Goal: Information Seeking & Learning: Compare options

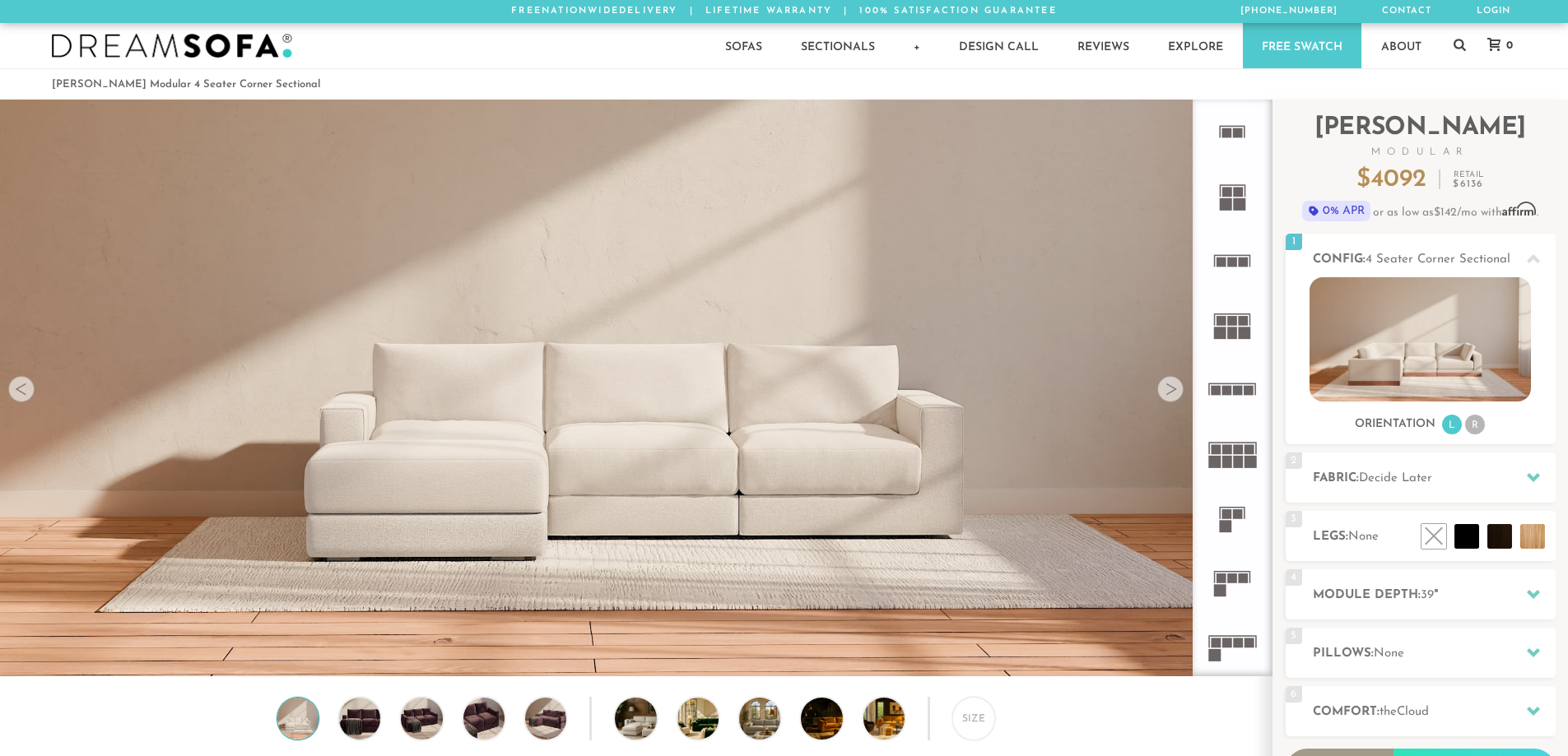
click at [1238, 209] on rect at bounding box center [1238, 204] width 13 height 13
click at [1232, 275] on icon at bounding box center [1231, 261] width 64 height 64
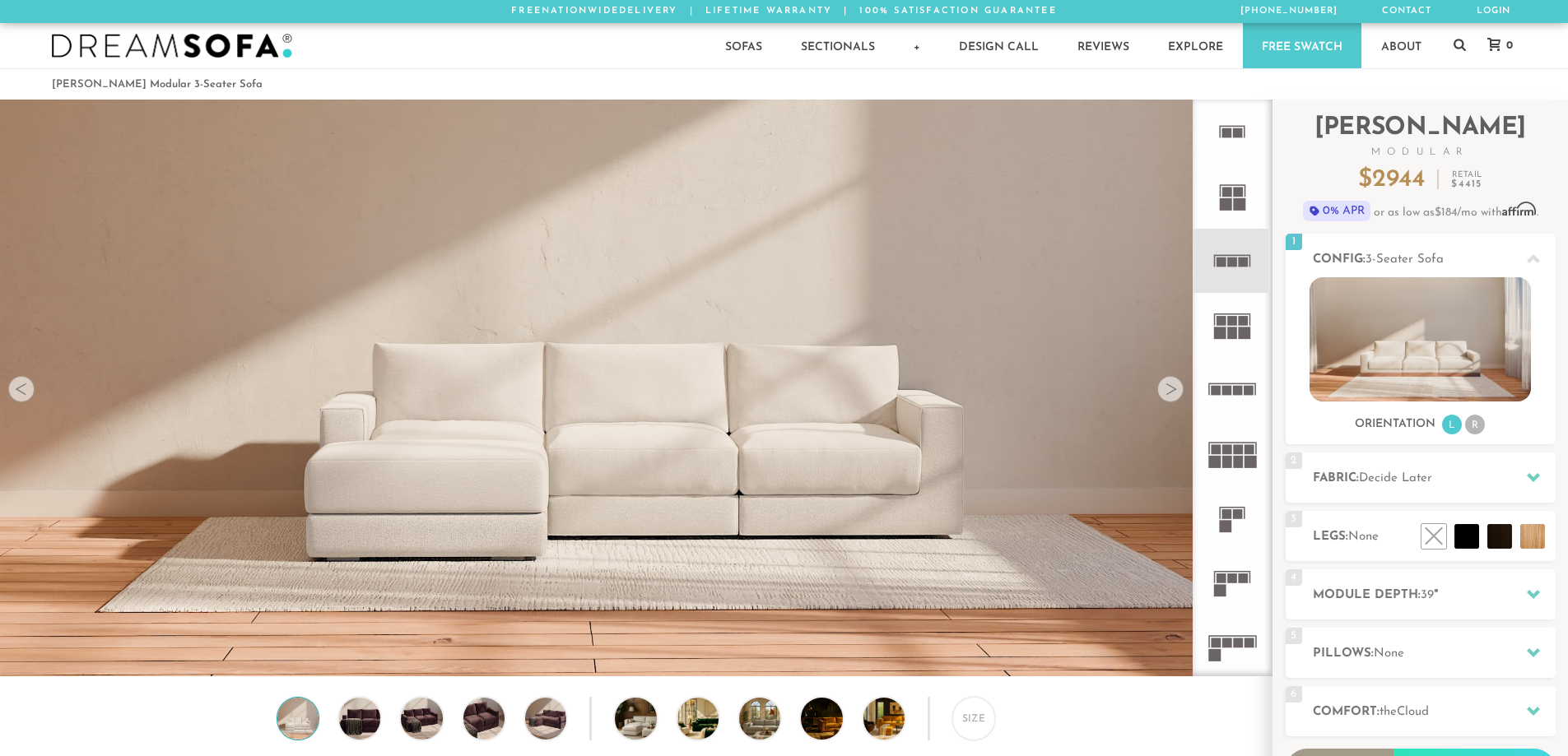
click at [1232, 317] on rect at bounding box center [1232, 321] width 10 height 10
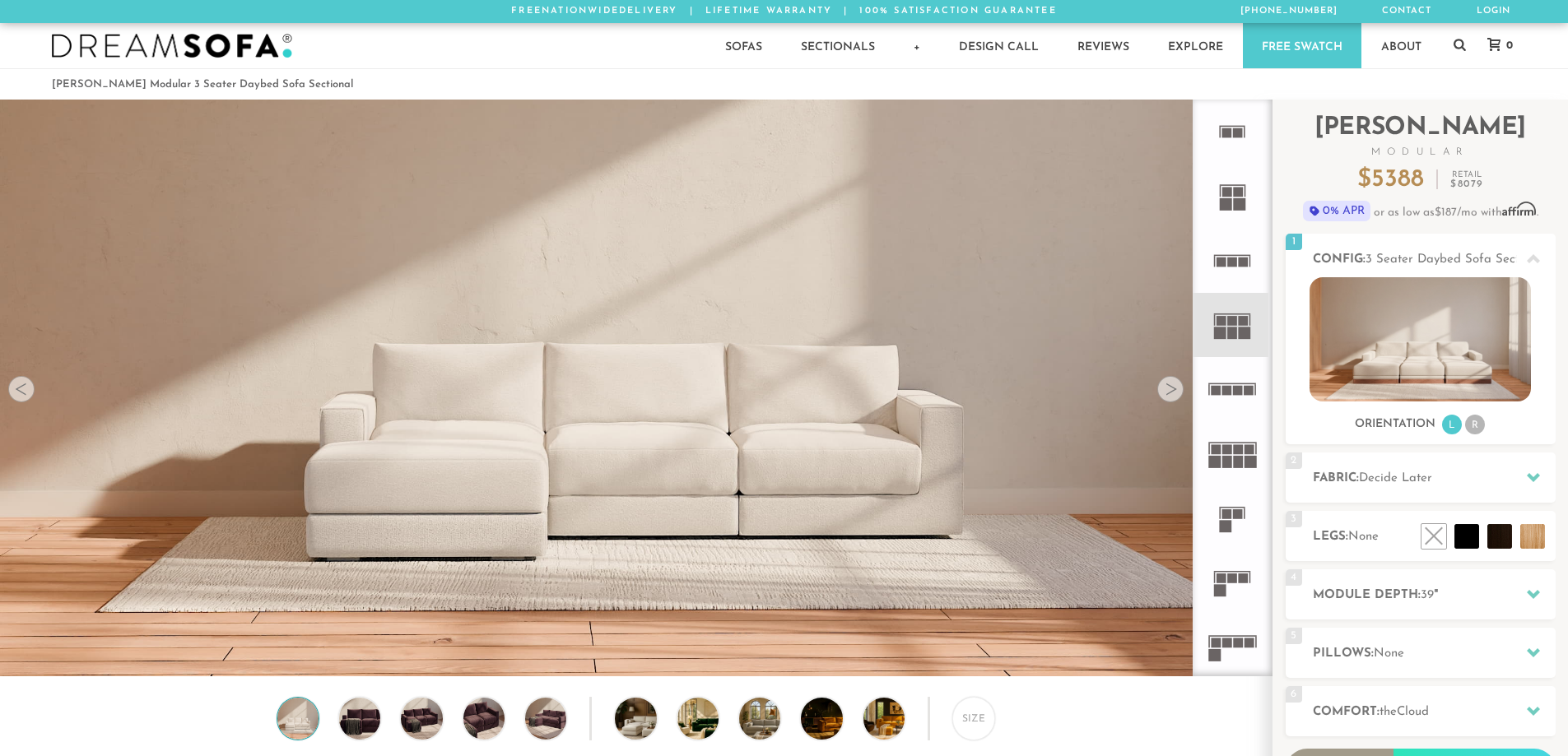
click at [1232, 390] on icon at bounding box center [1231, 389] width 64 height 64
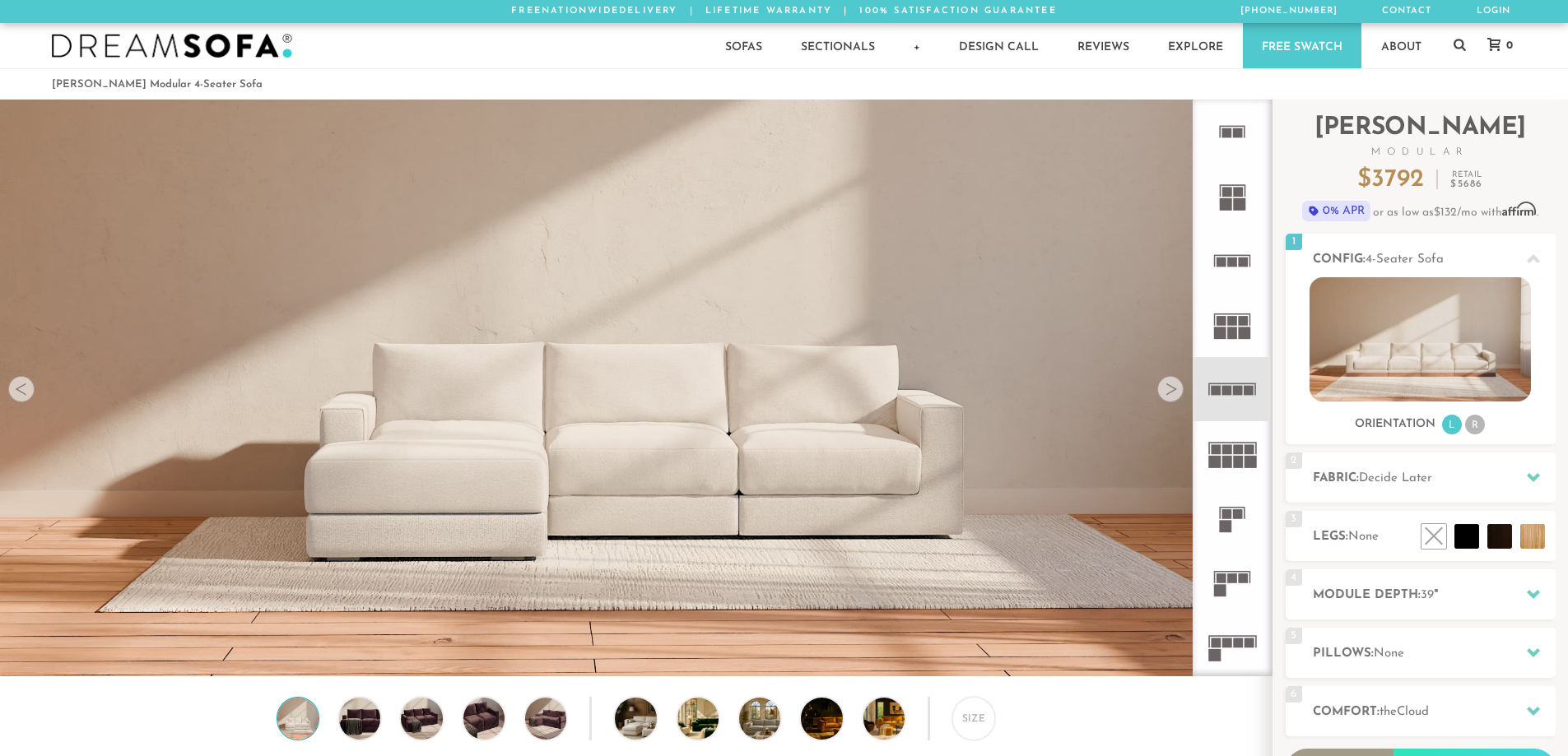
click at [1232, 468] on icon at bounding box center [1231, 453] width 64 height 64
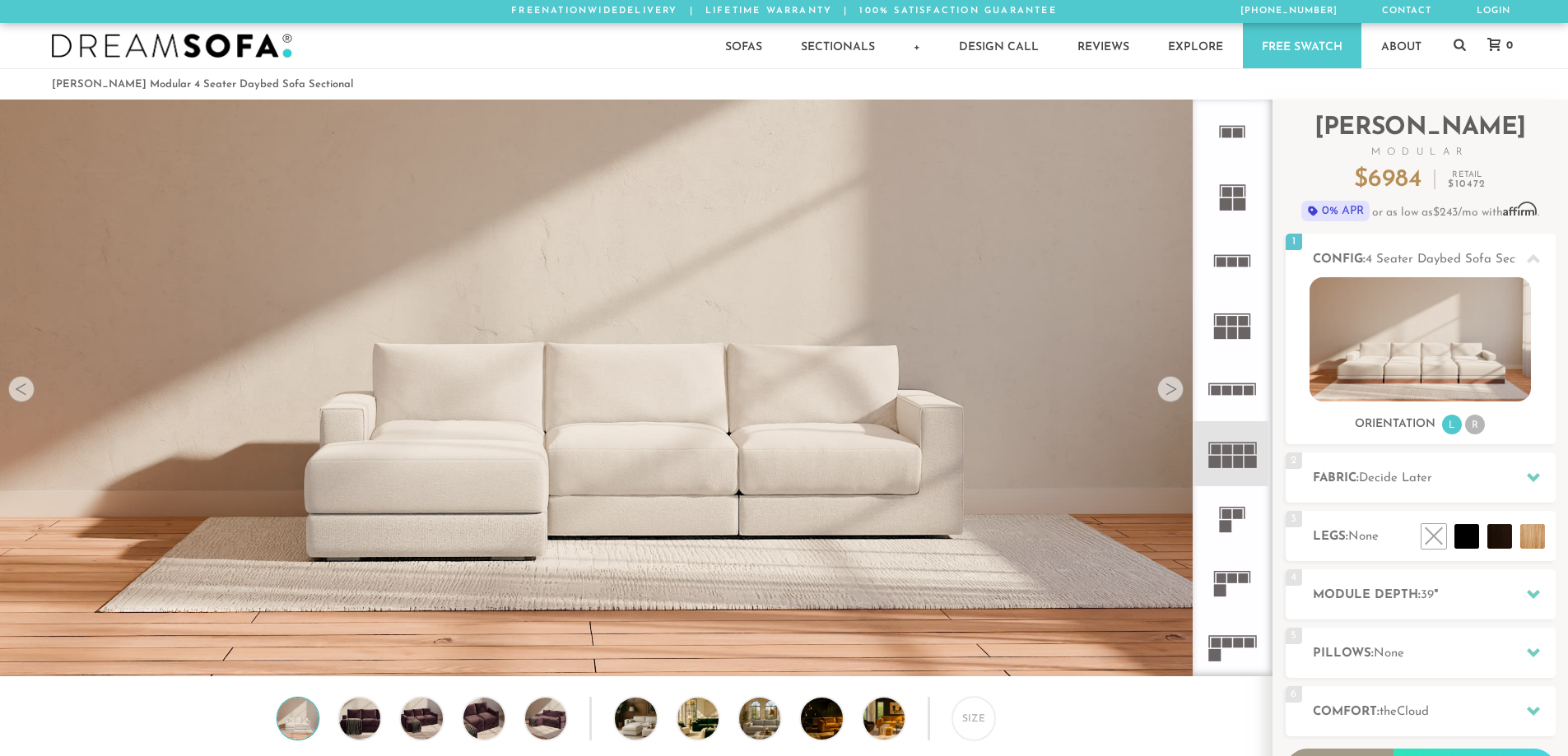
click at [1226, 513] on rect at bounding box center [1226, 514] width 10 height 10
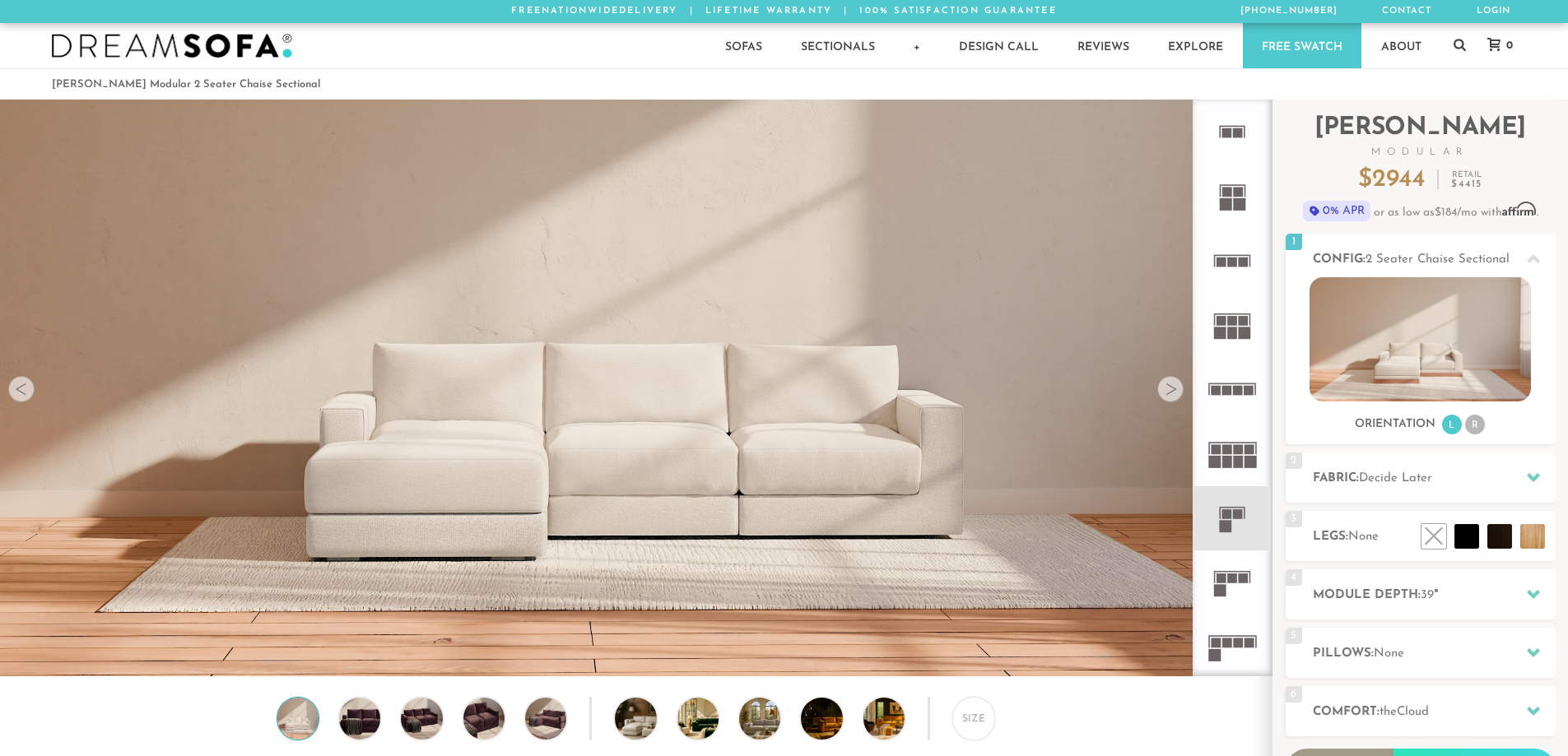
click at [1225, 588] on rect at bounding box center [1220, 591] width 13 height 13
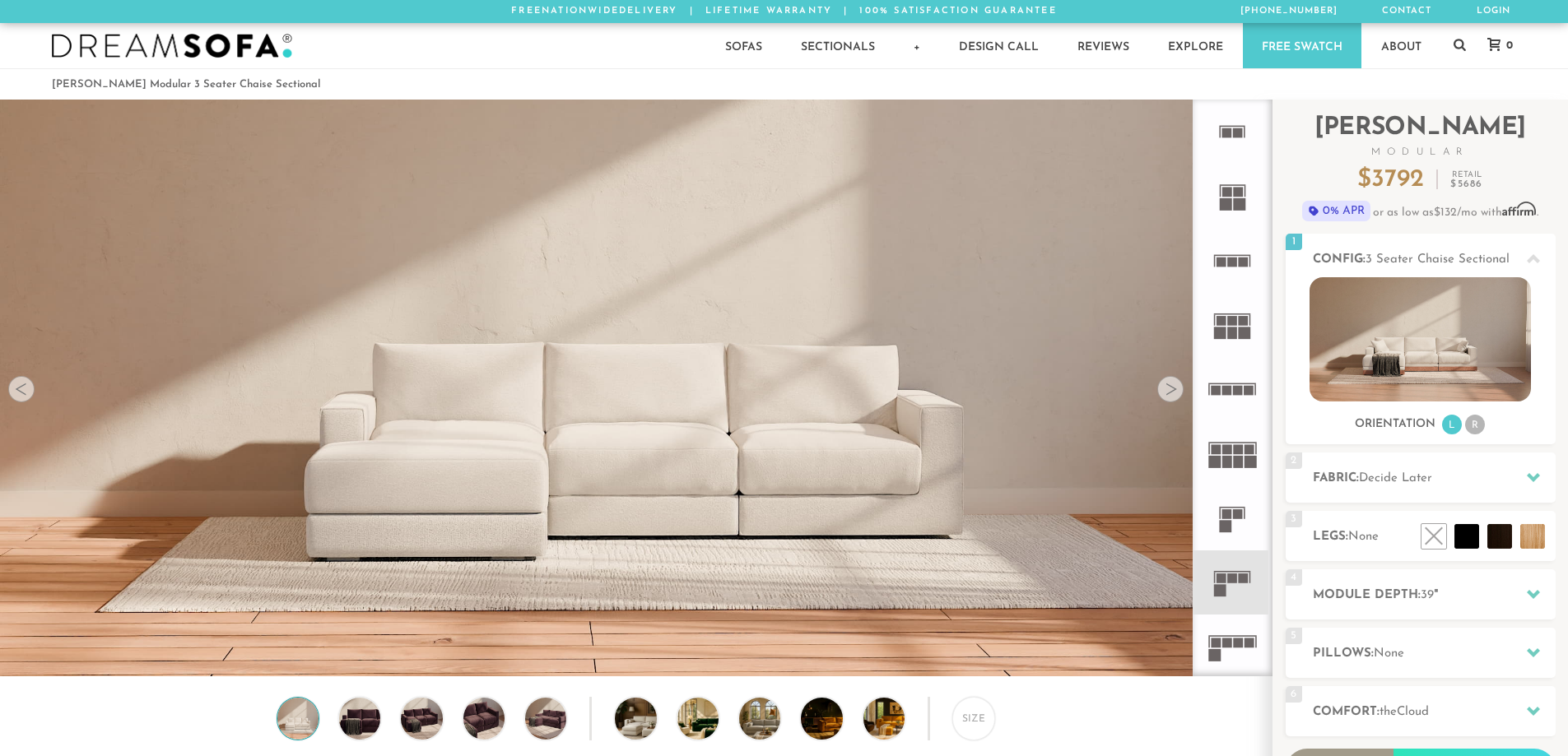
click at [1225, 649] on icon at bounding box center [1231, 647] width 64 height 64
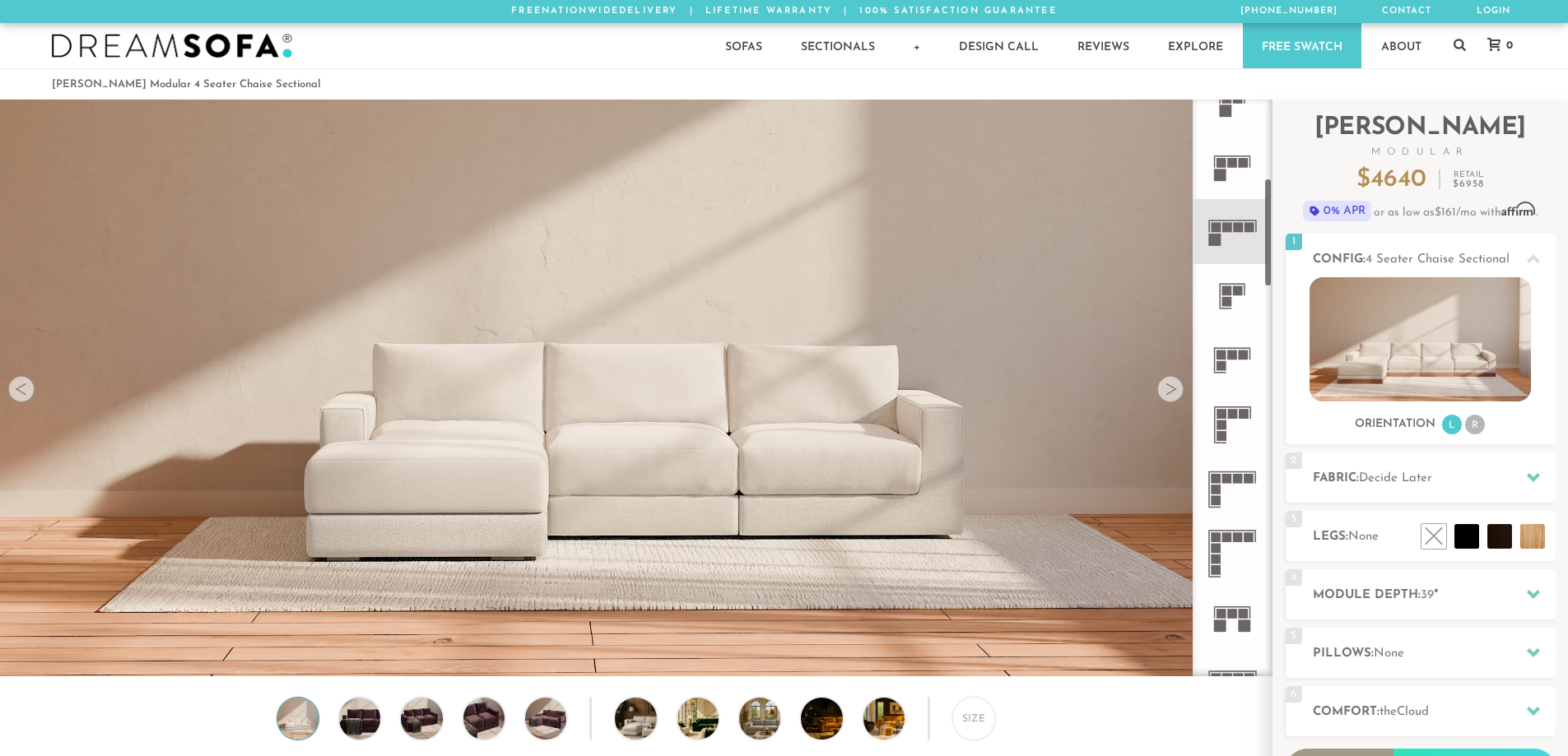
scroll to position [414, 0]
click at [1229, 506] on icon at bounding box center [1231, 490] width 64 height 64
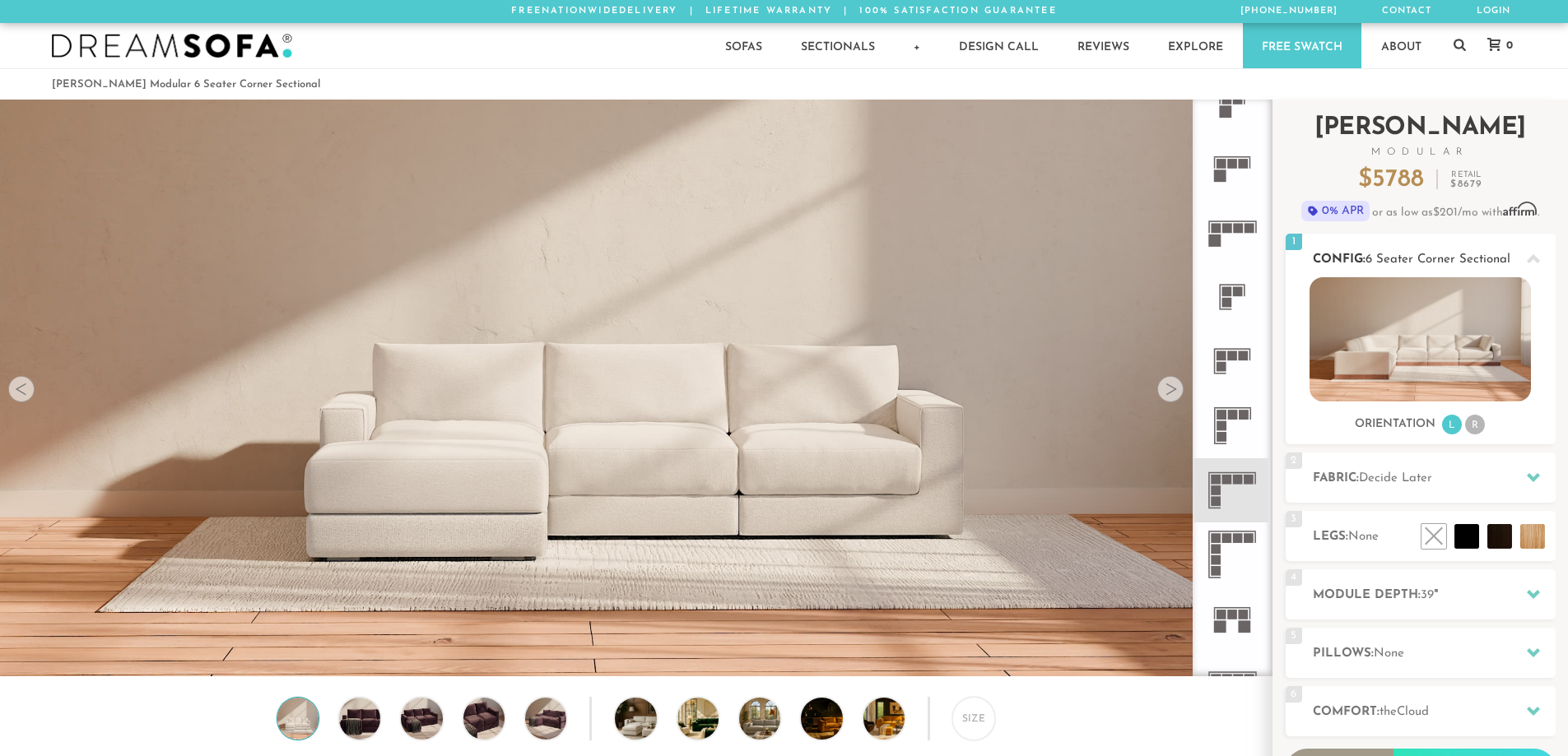
click at [1475, 427] on li "R" at bounding box center [1475, 424] width 19 height 19
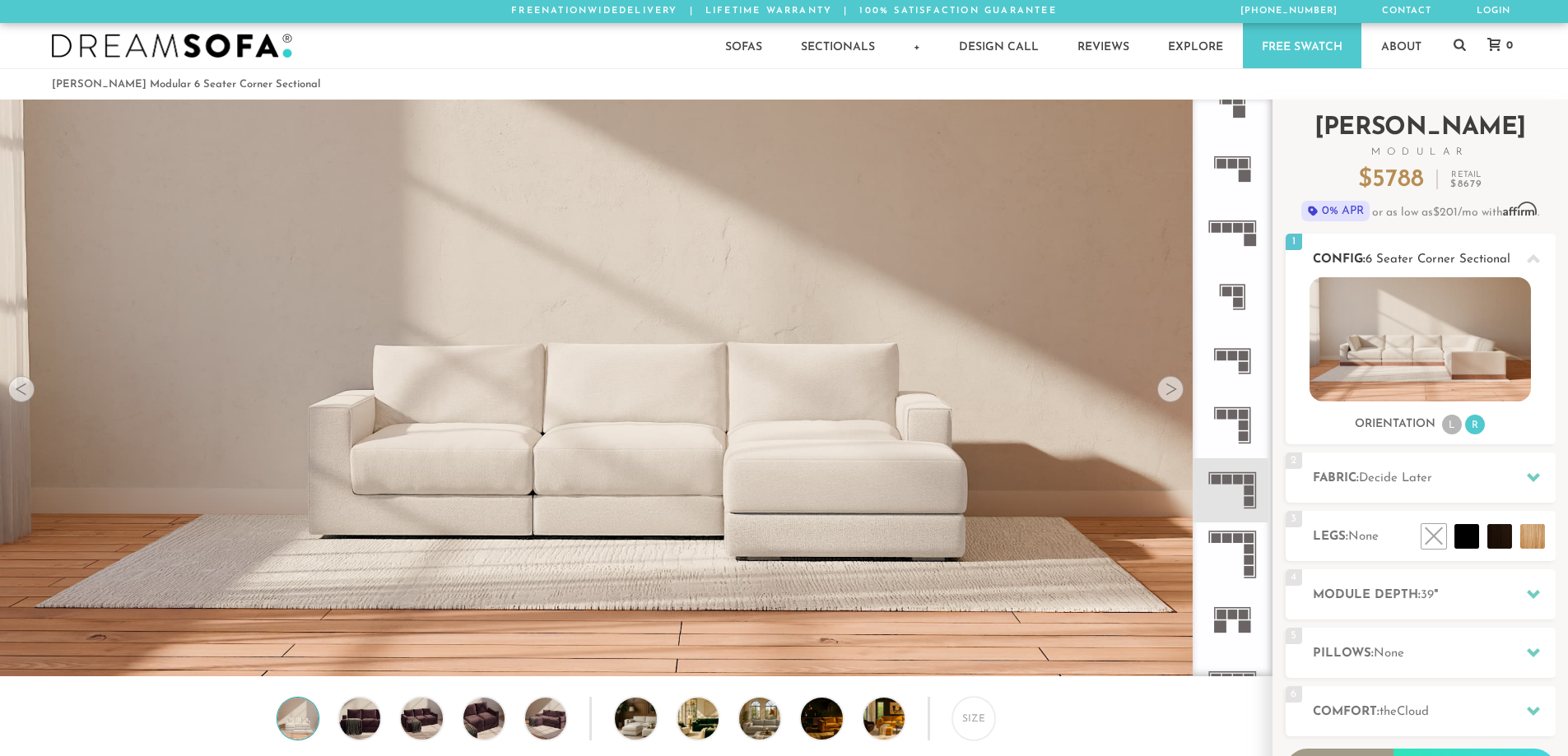
click at [1446, 433] on li "L" at bounding box center [1452, 424] width 19 height 19
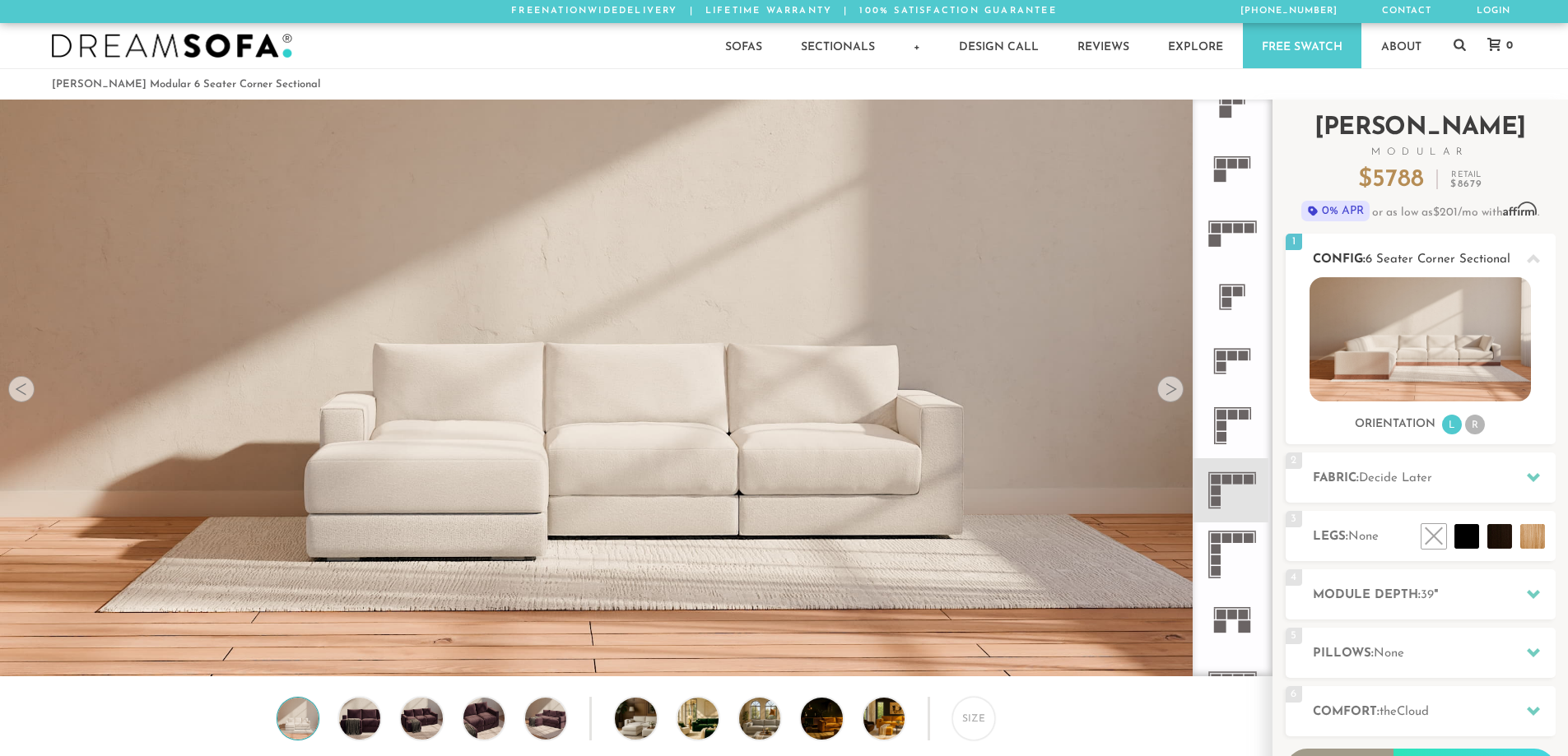
click at [1477, 428] on li "R" at bounding box center [1475, 424] width 19 height 19
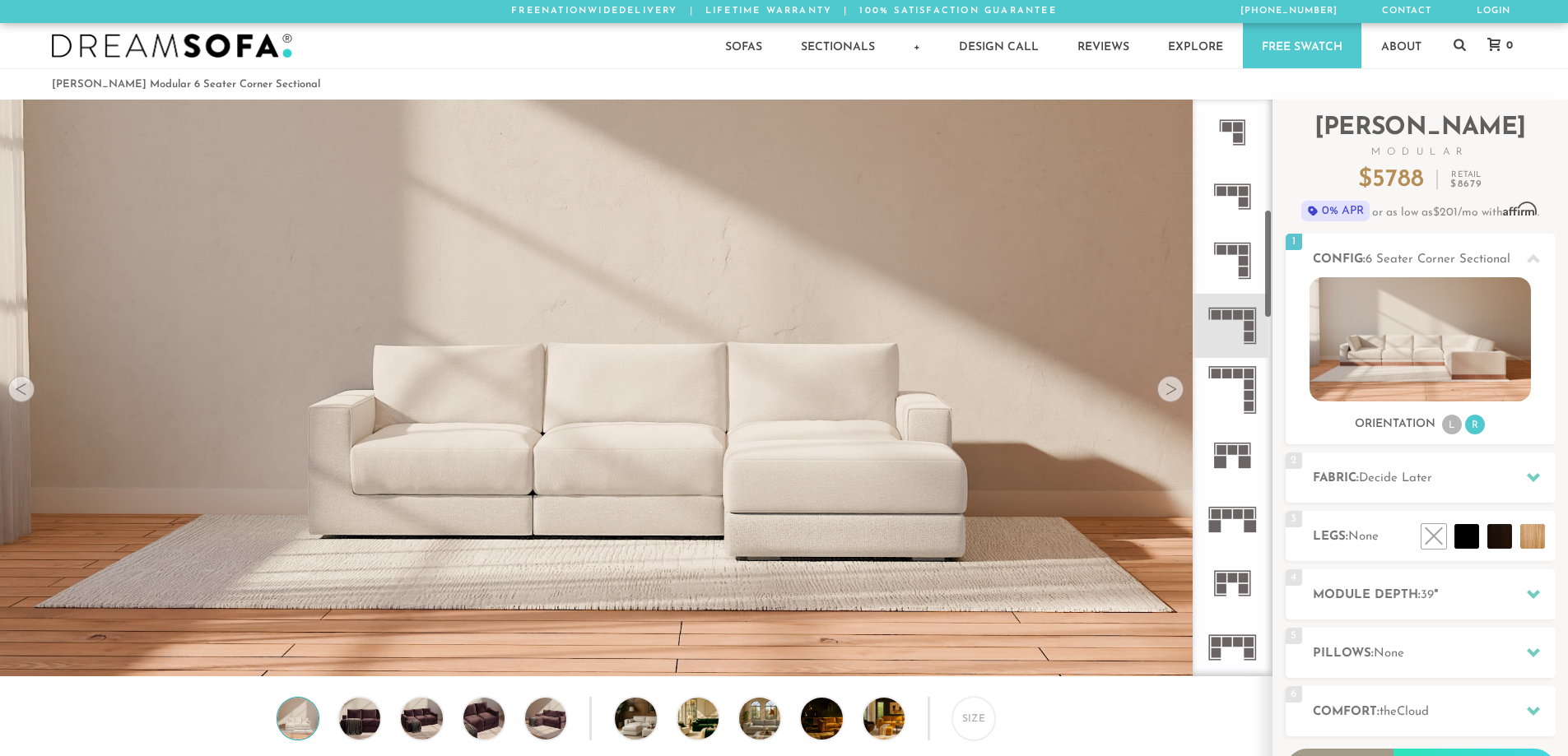
scroll to position [583, 0]
click at [1248, 402] on rect at bounding box center [1249, 403] width 10 height 10
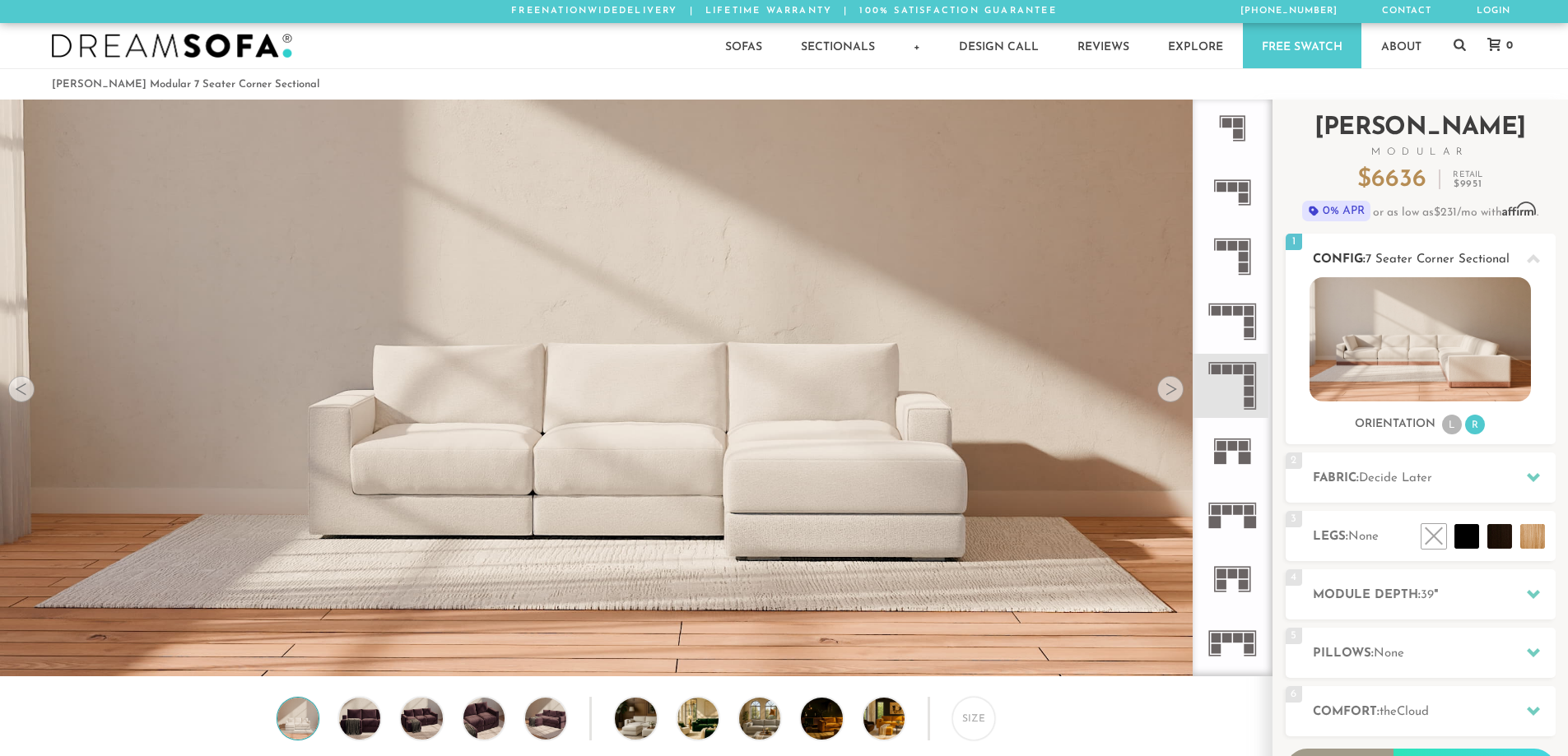
click at [1463, 342] on img at bounding box center [1420, 340] width 221 height 124
click at [1457, 431] on li "L" at bounding box center [1452, 424] width 19 height 19
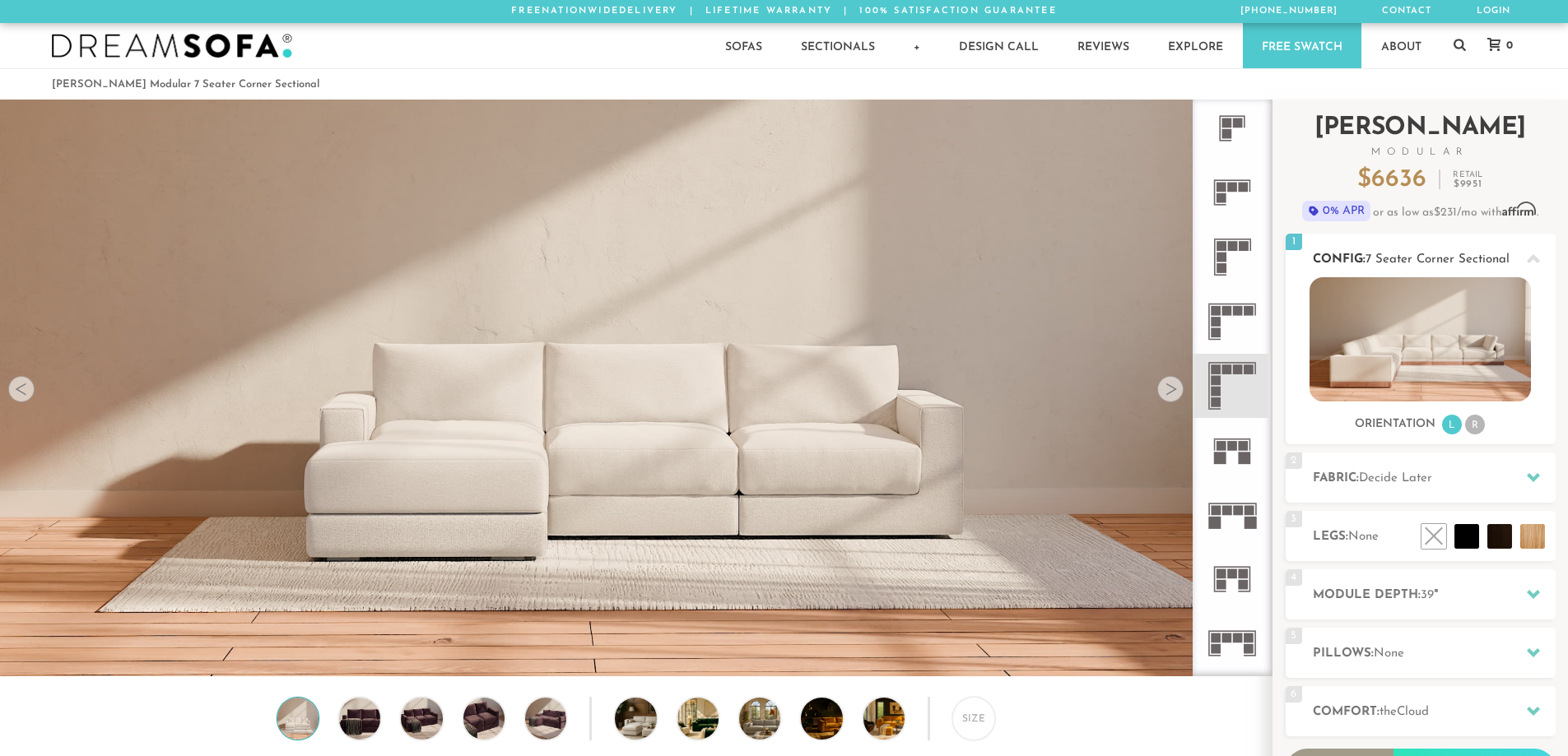
click at [1475, 419] on li "R" at bounding box center [1475, 424] width 19 height 19
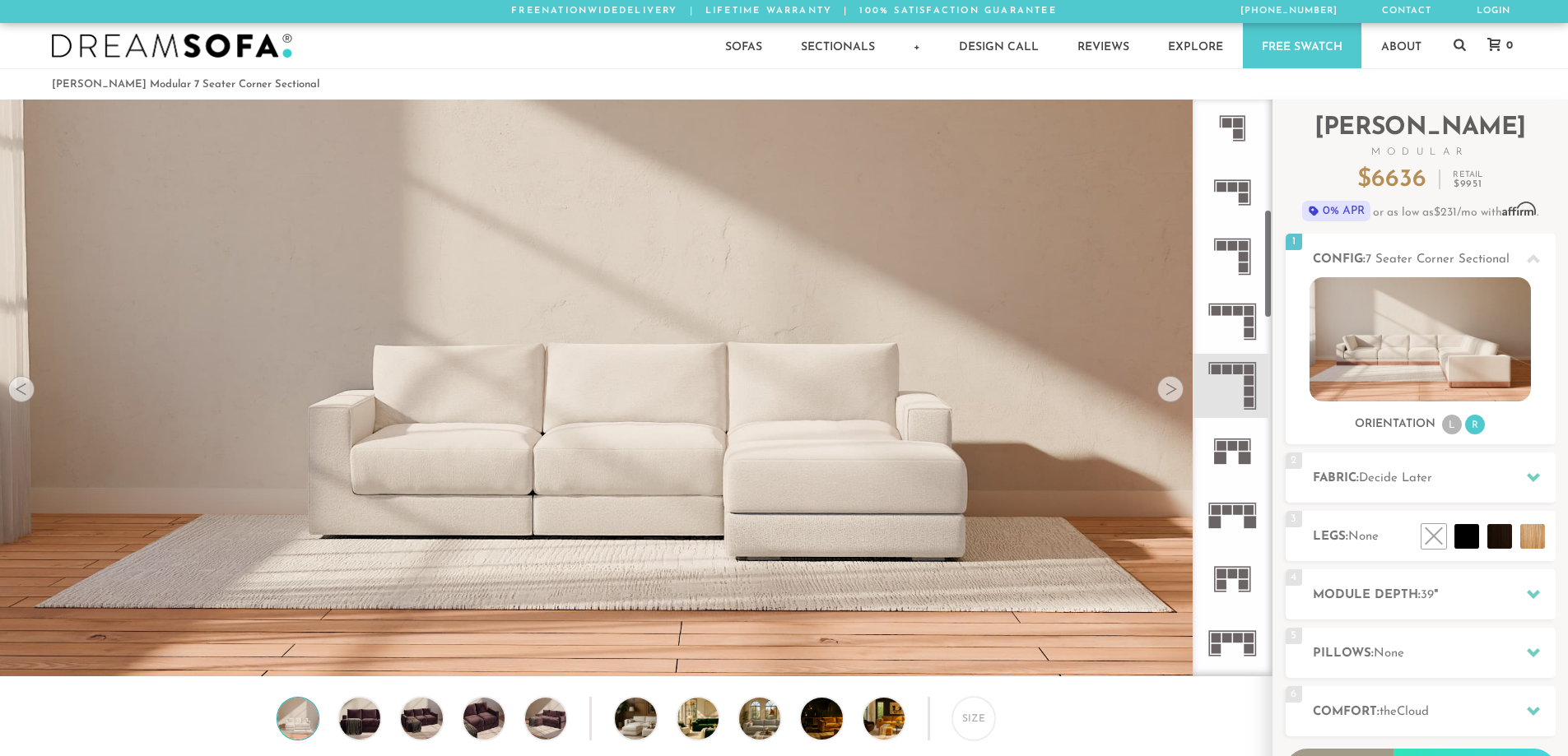
click at [1173, 393] on div at bounding box center [1169, 389] width 26 height 26
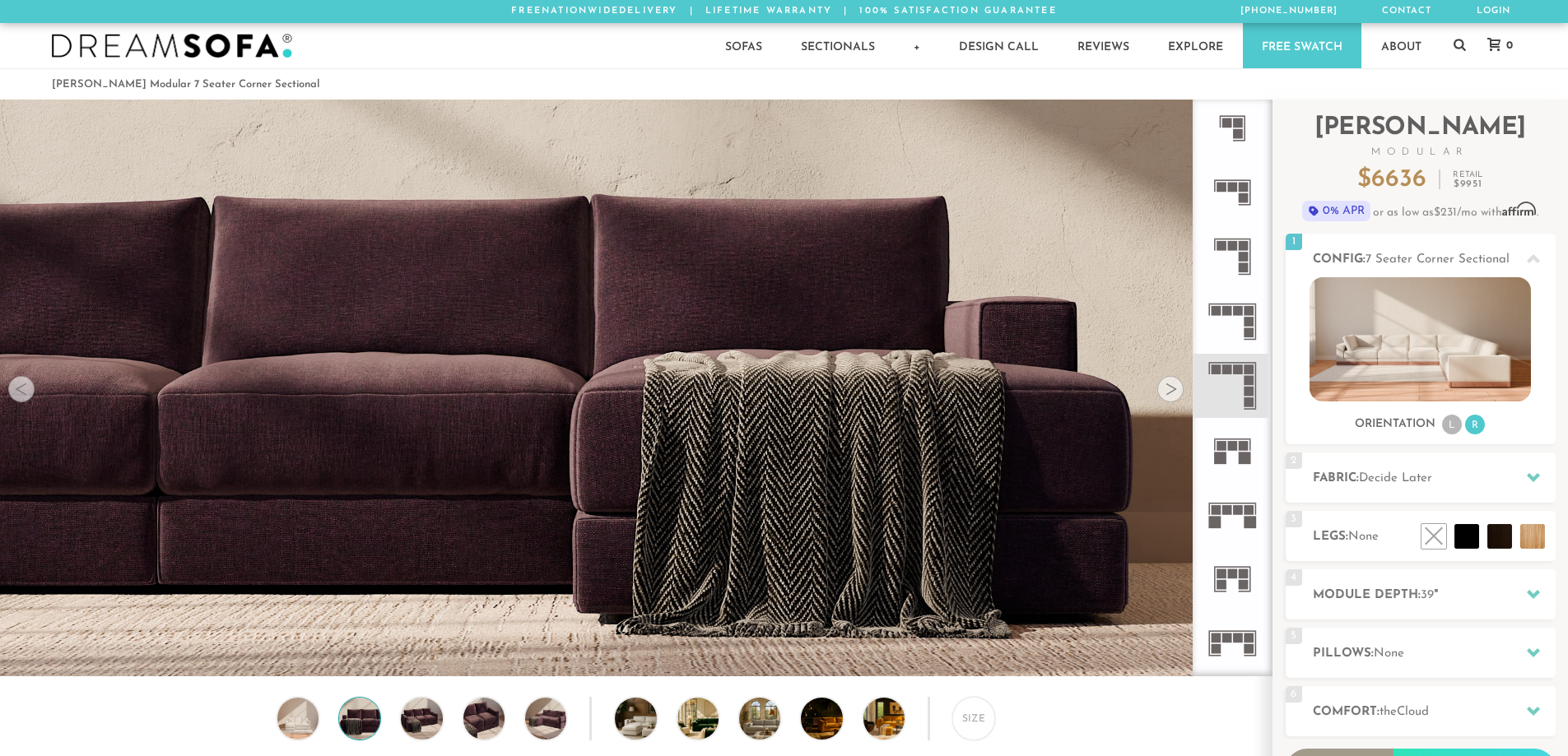
click at [1173, 393] on div at bounding box center [1169, 389] width 26 height 26
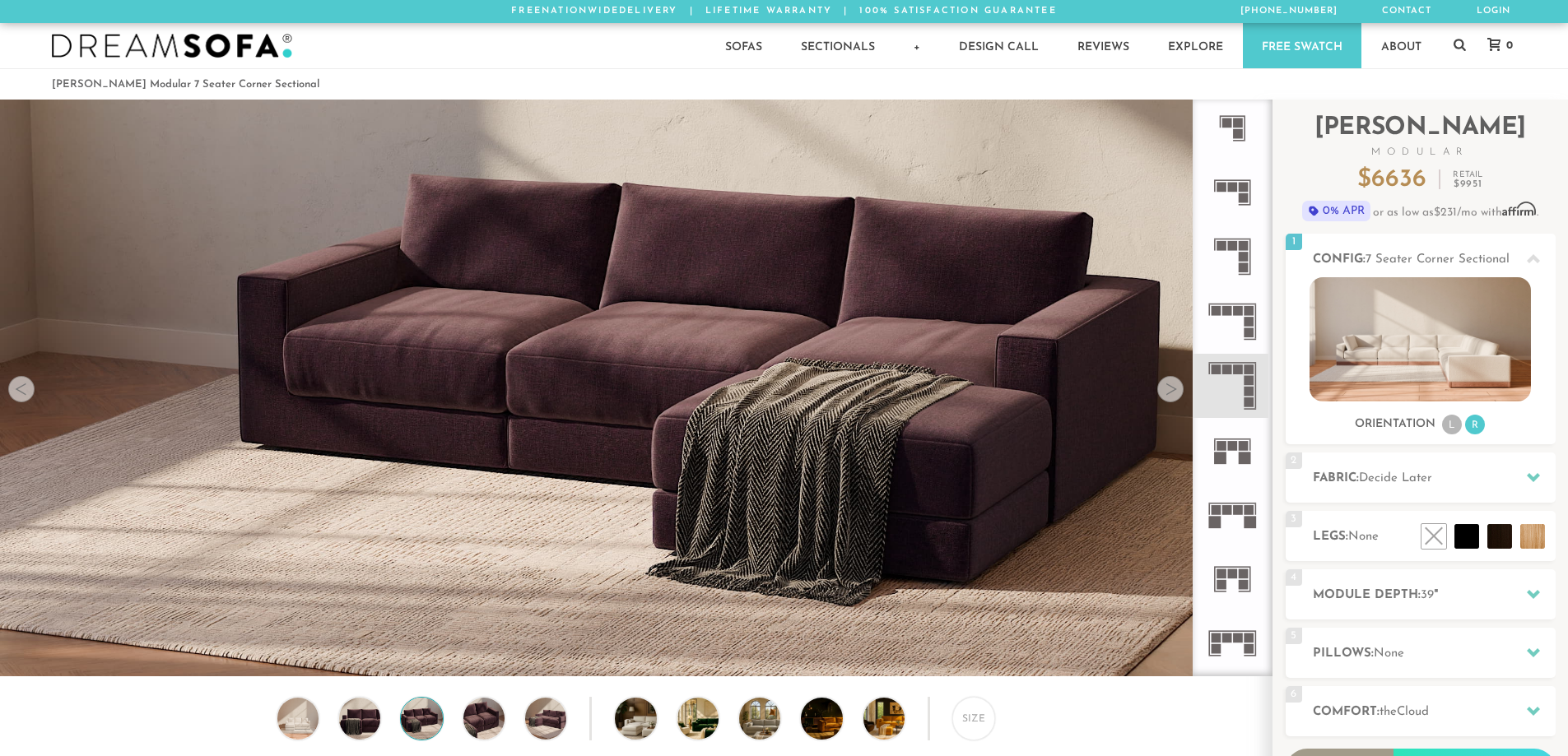
click at [1173, 393] on div at bounding box center [1169, 389] width 26 height 26
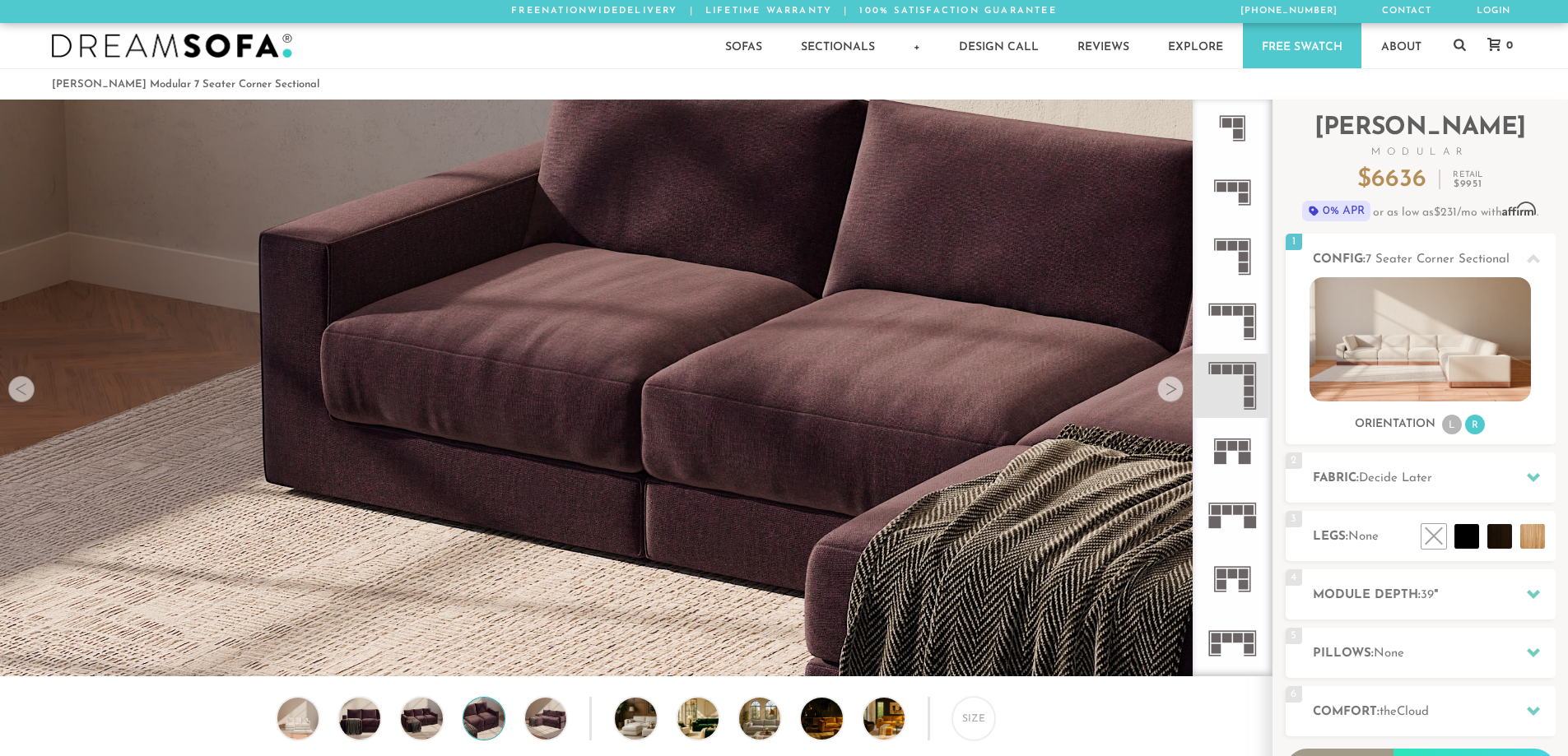
click at [1173, 393] on div at bounding box center [1169, 389] width 26 height 26
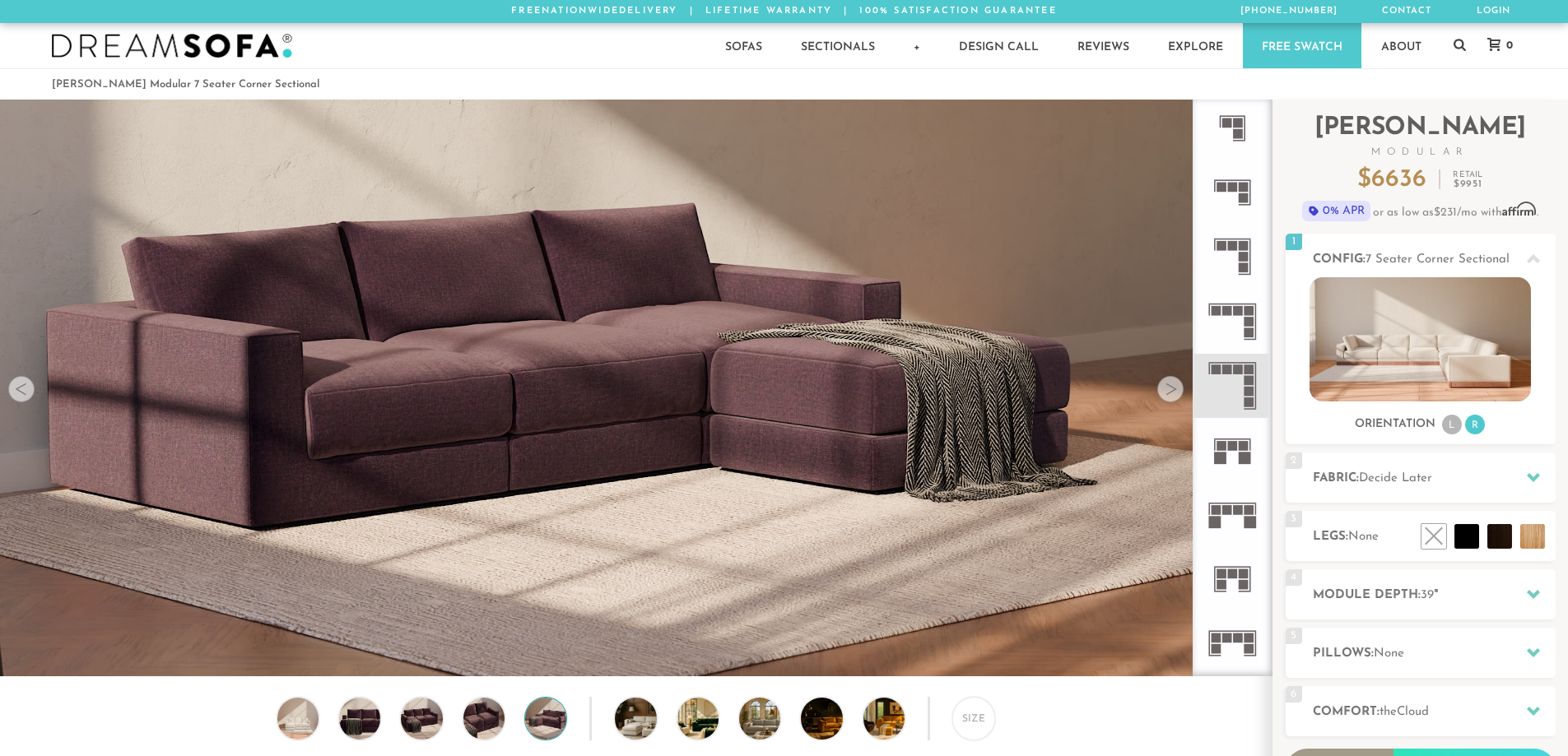
click at [1173, 393] on div at bounding box center [1169, 389] width 26 height 26
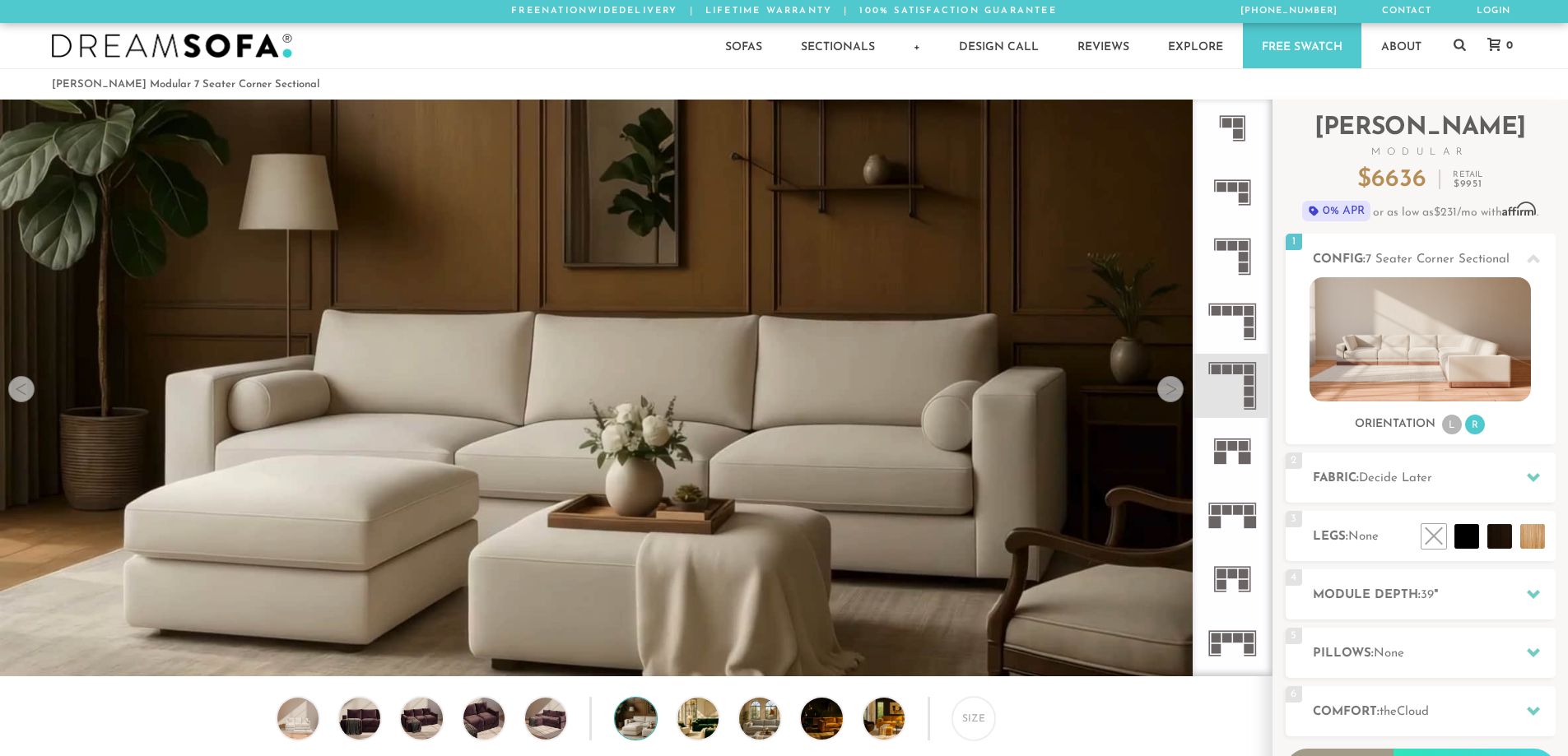
click at [1173, 393] on div at bounding box center [1169, 389] width 26 height 26
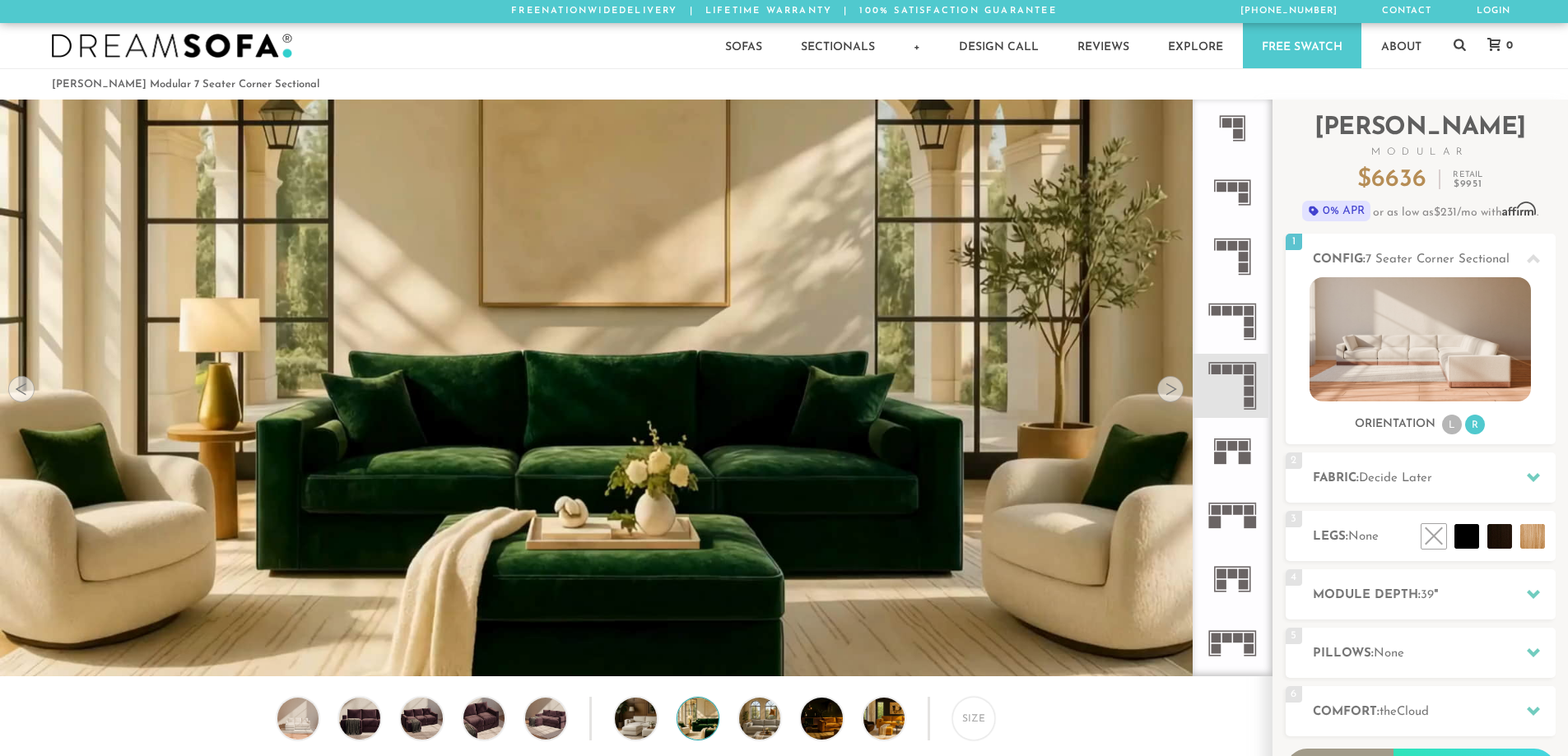
click at [1169, 393] on div at bounding box center [1169, 389] width 26 height 26
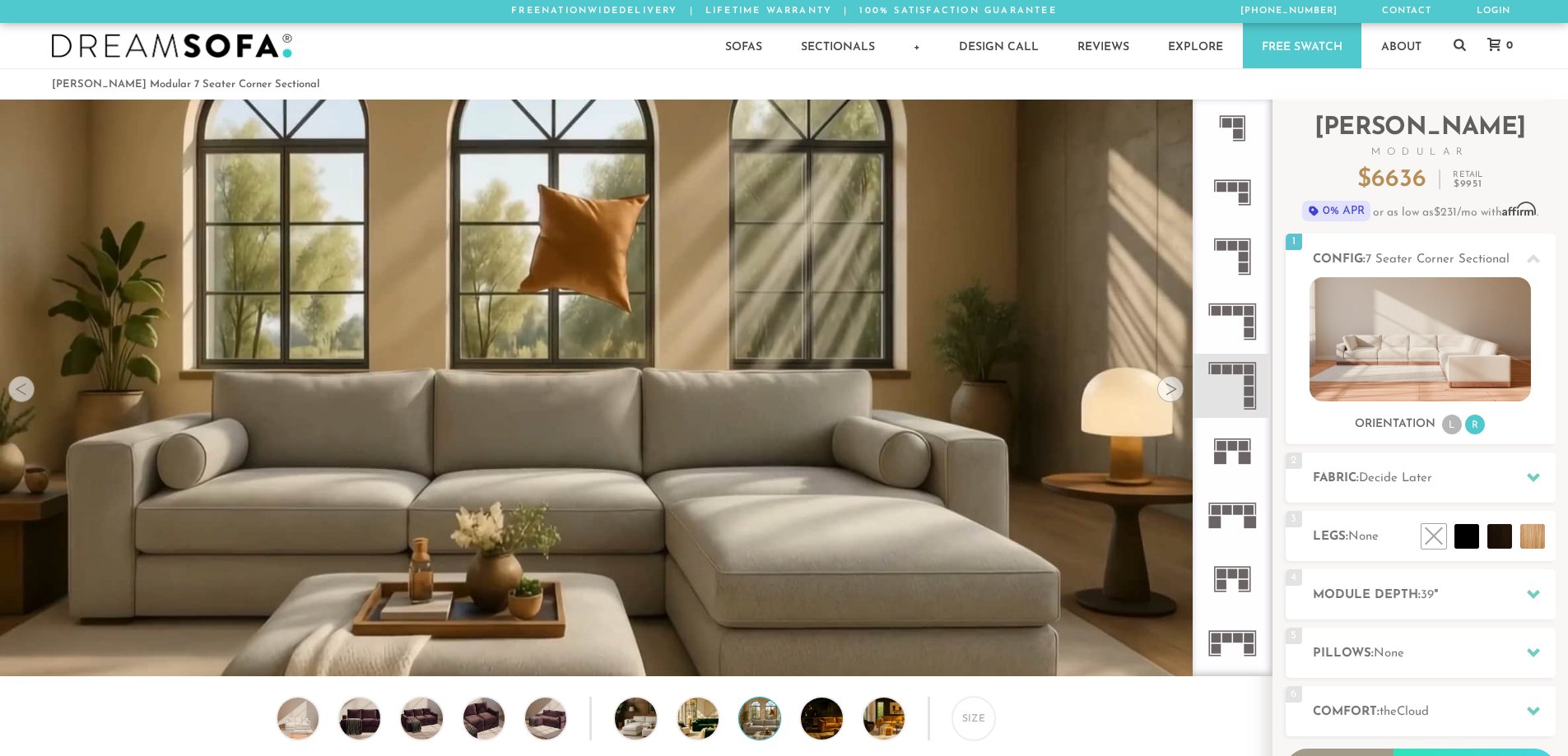
click at [1169, 393] on div at bounding box center [1169, 389] width 26 height 26
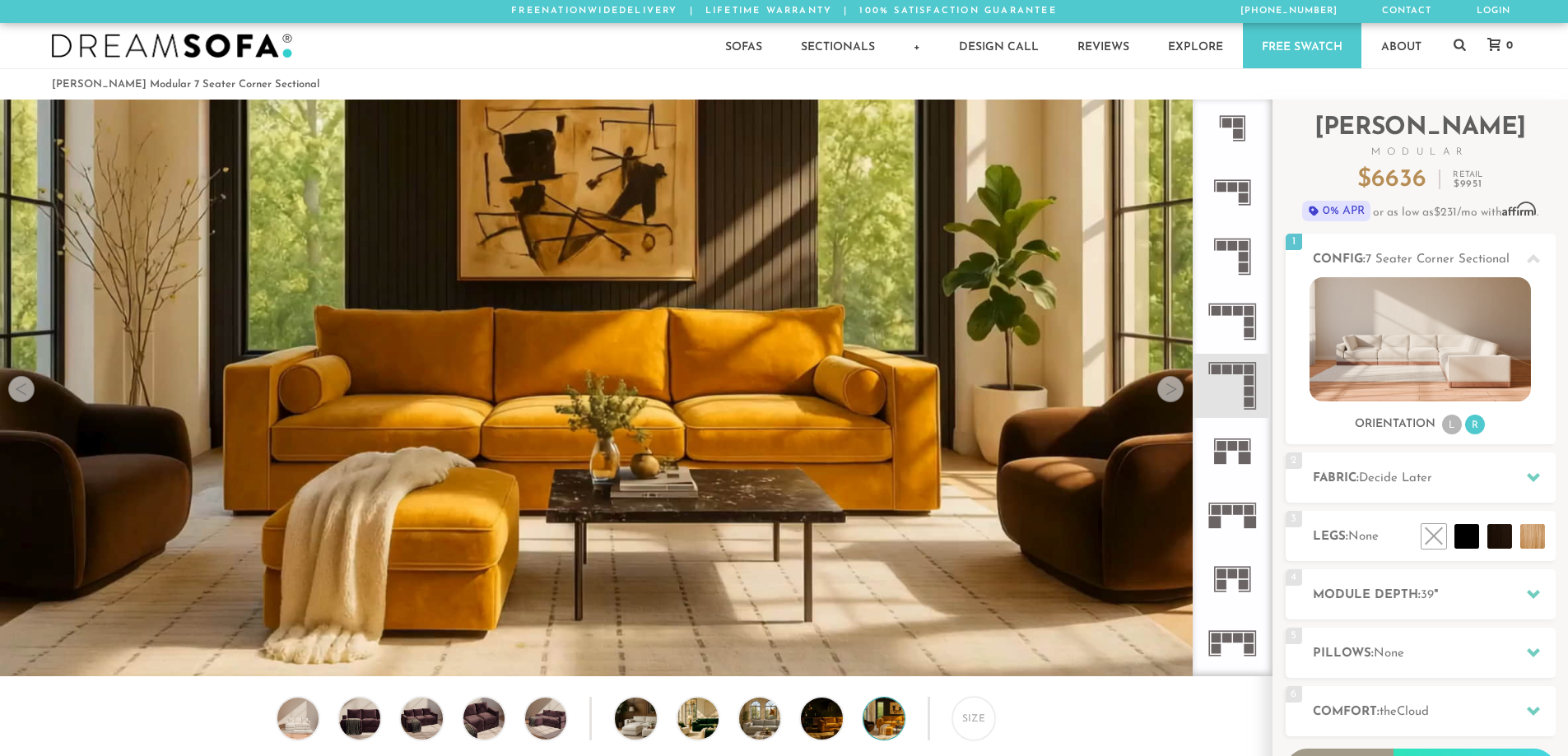
click at [1169, 393] on div at bounding box center [1169, 389] width 26 height 26
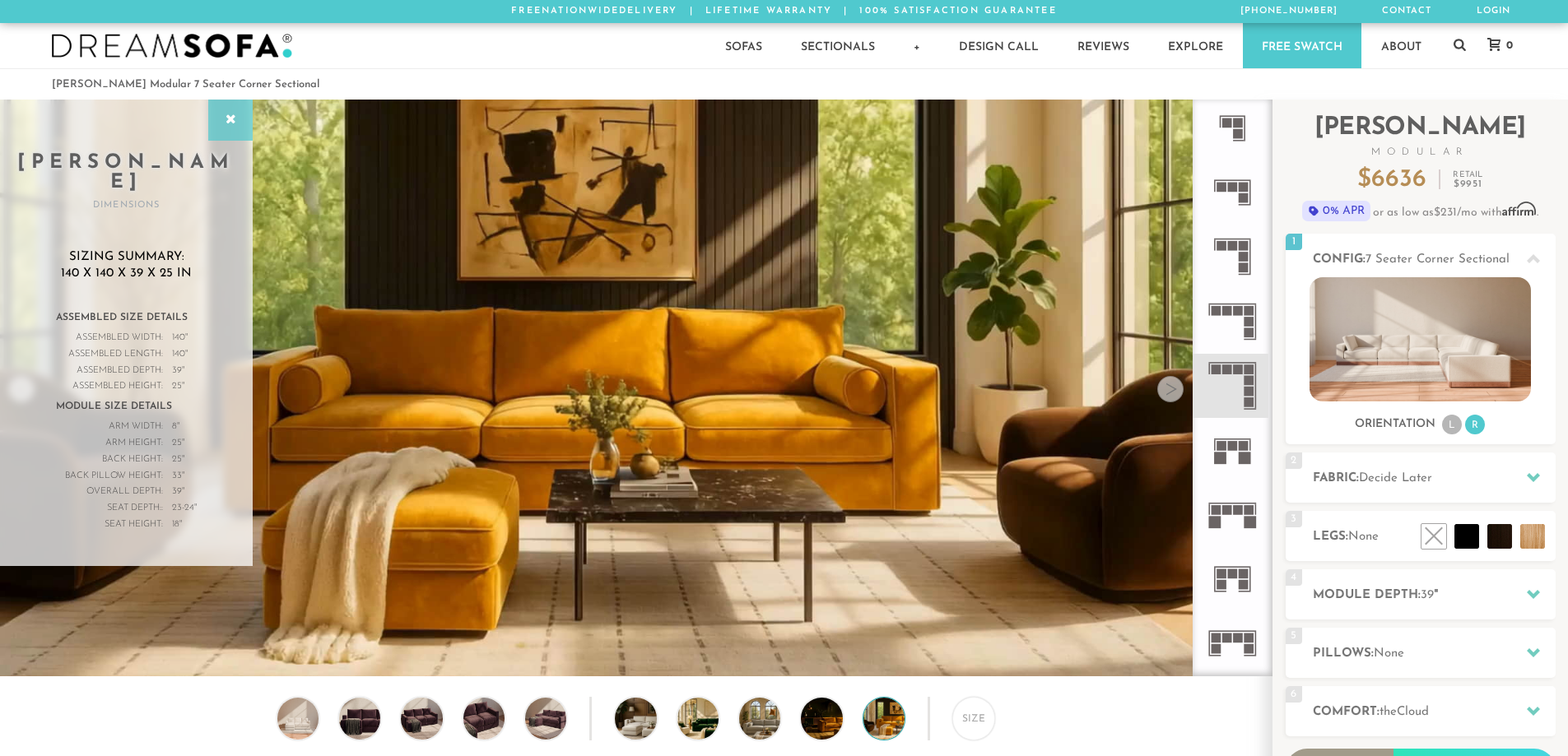
click at [219, 127] on div at bounding box center [231, 120] width 45 height 41
